Goal: Transaction & Acquisition: Book appointment/travel/reservation

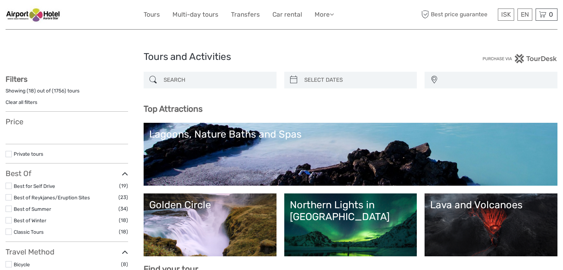
select select
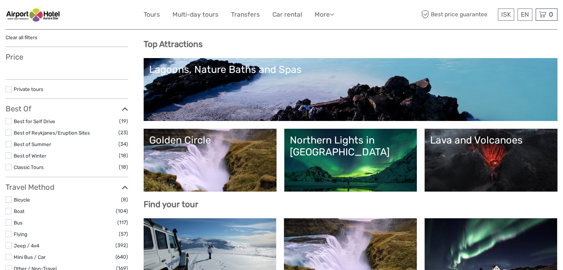
scroll to position [72, 0]
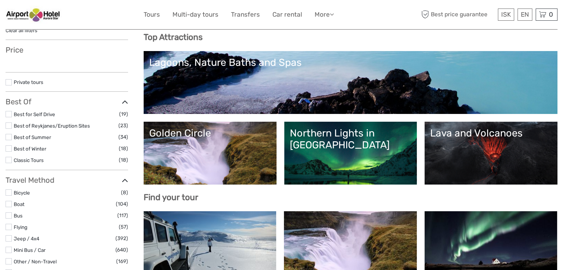
select select
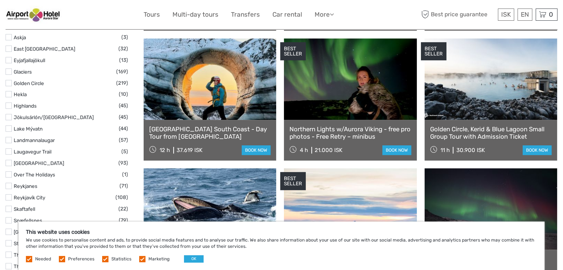
scroll to position [380, 0]
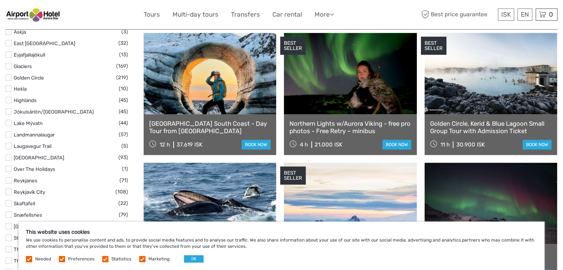
click at [466, 98] on link at bounding box center [490, 73] width 132 height 81
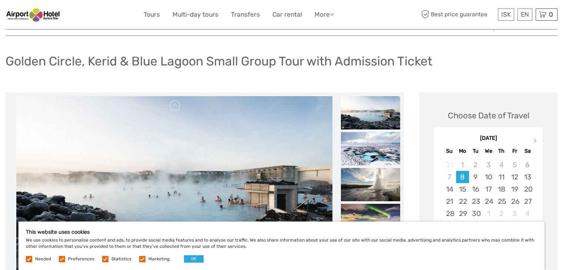
scroll to position [44, 0]
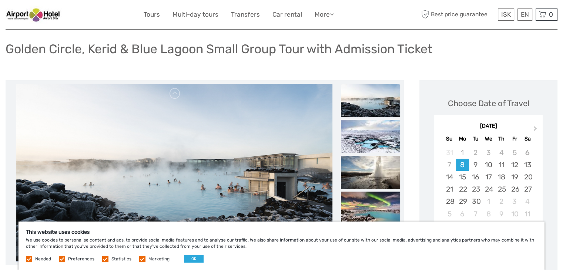
click at [142, 259] on label at bounding box center [142, 259] width 6 height 6
click at [0, 0] on input "checkbox" at bounding box center [0, 0] width 0 height 0
click at [103, 258] on label at bounding box center [105, 259] width 6 height 6
click at [0, 0] on input "checkbox" at bounding box center [0, 0] width 0 height 0
click at [60, 259] on label at bounding box center [62, 259] width 6 height 6
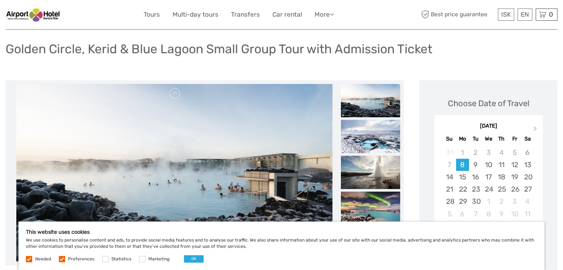
click at [0, 0] on input "checkbox" at bounding box center [0, 0] width 0 height 0
click at [188, 258] on button "OK" at bounding box center [194, 258] width 20 height 7
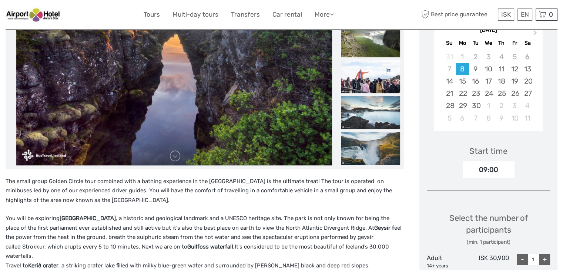
scroll to position [0, 0]
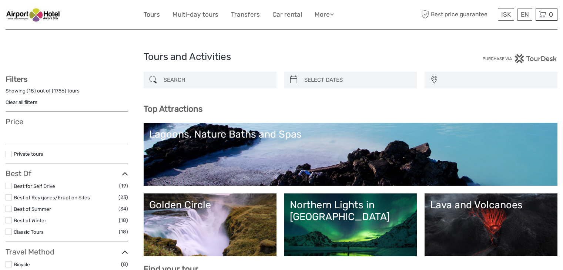
select select
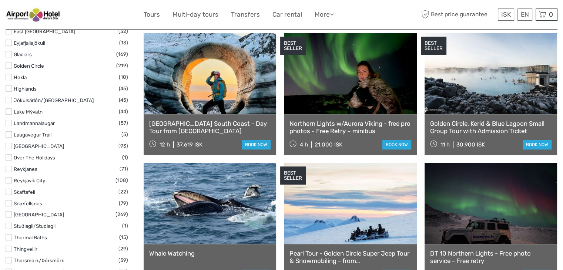
select select
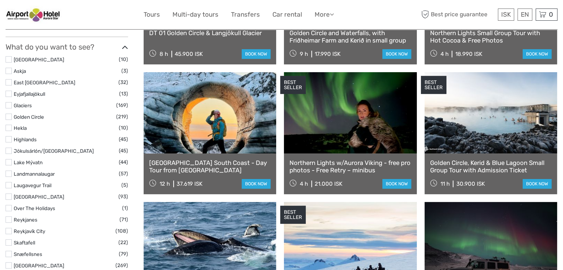
scroll to position [340, 0]
click at [347, 148] on link at bounding box center [350, 113] width 132 height 81
